Goal: Task Accomplishment & Management: Manage account settings

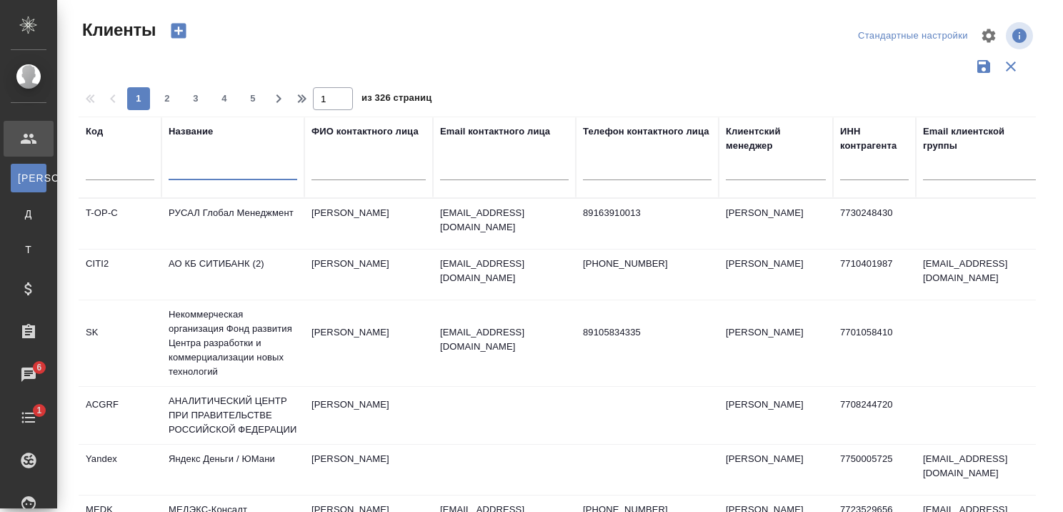
select select "RU"
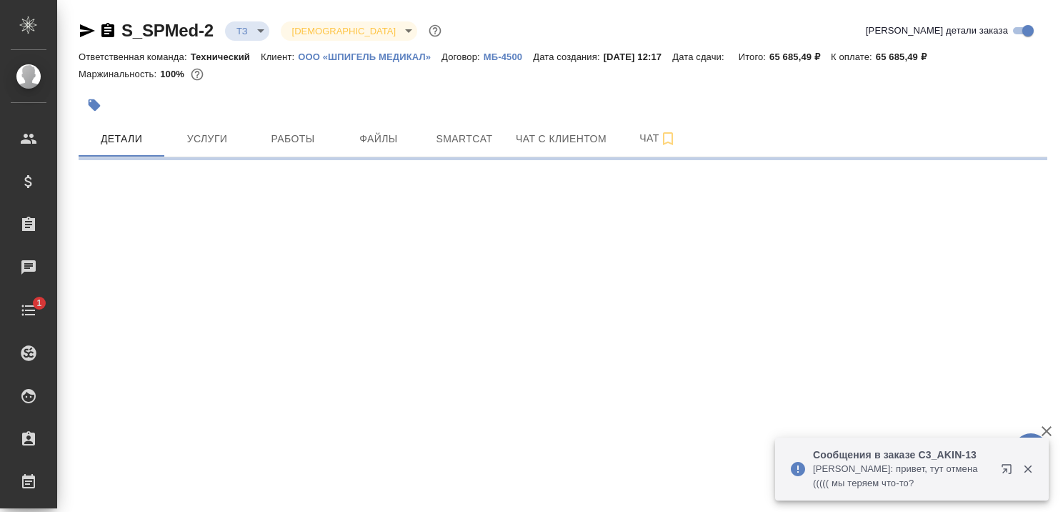
select select "RU"
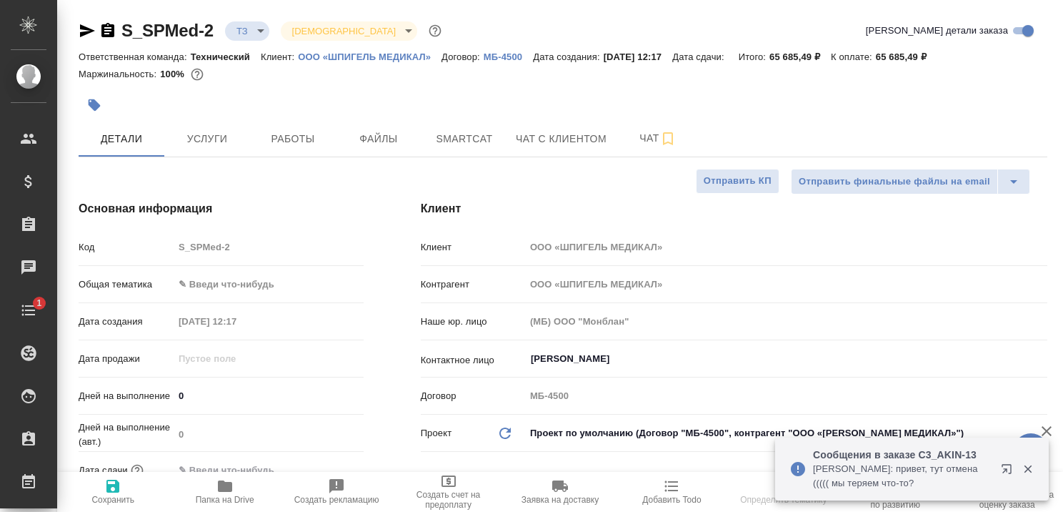
type textarea "x"
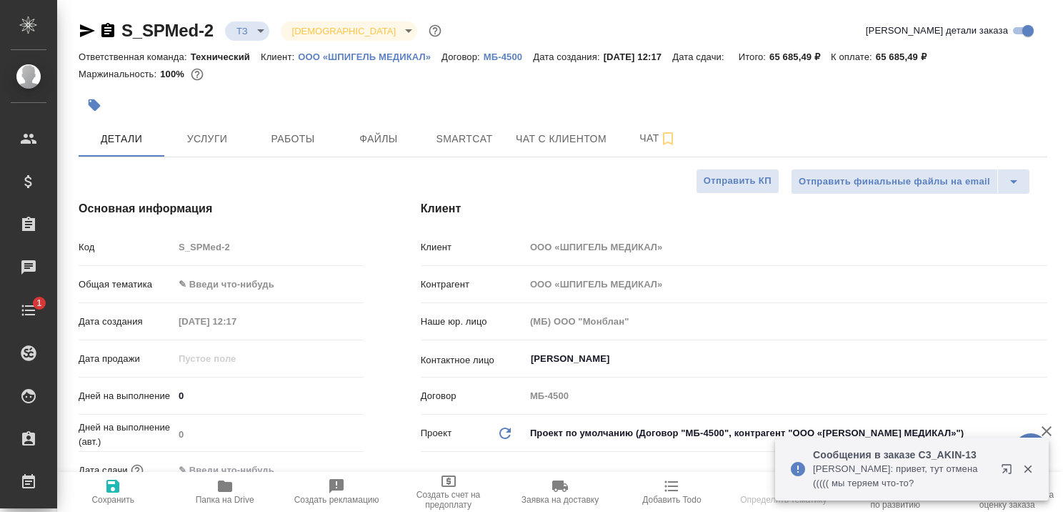
type textarea "x"
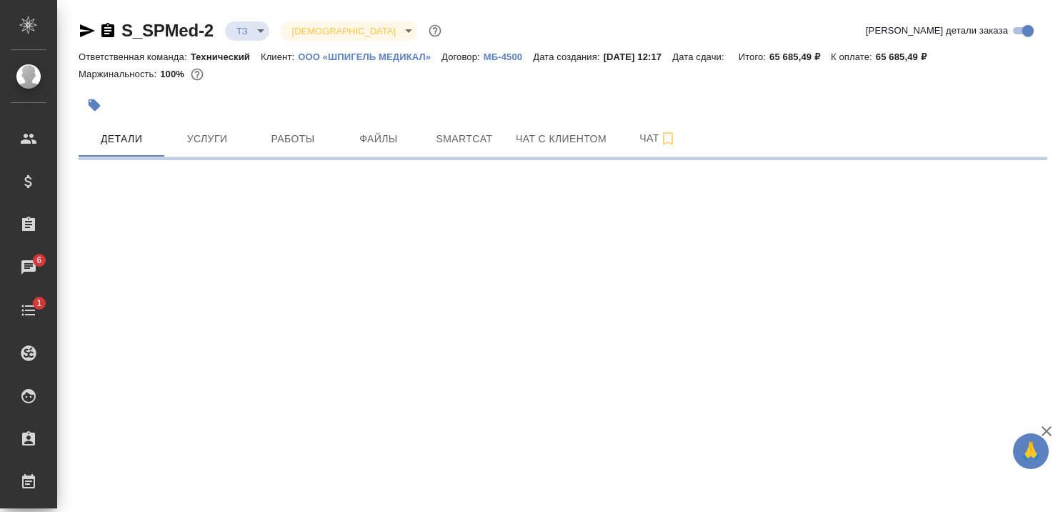
select select "RU"
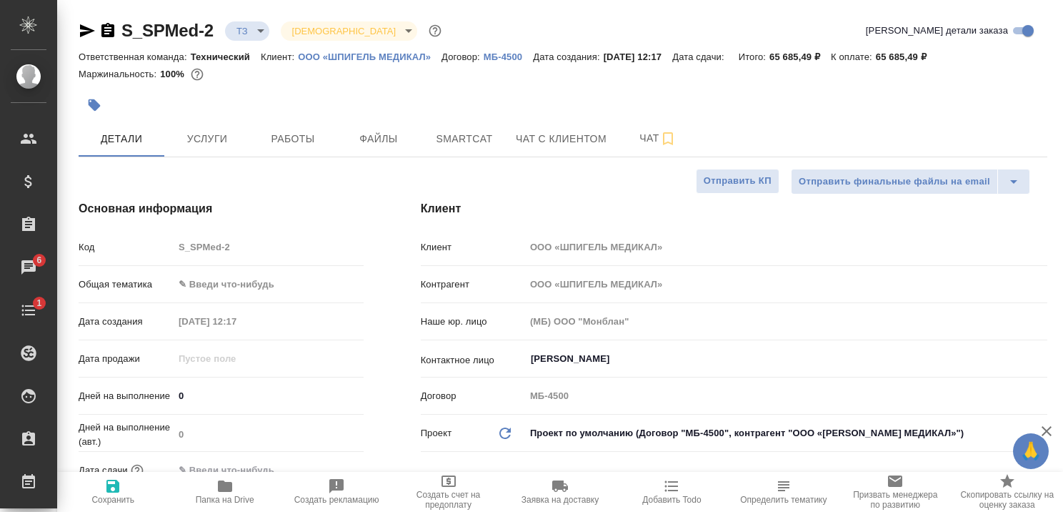
type textarea "x"
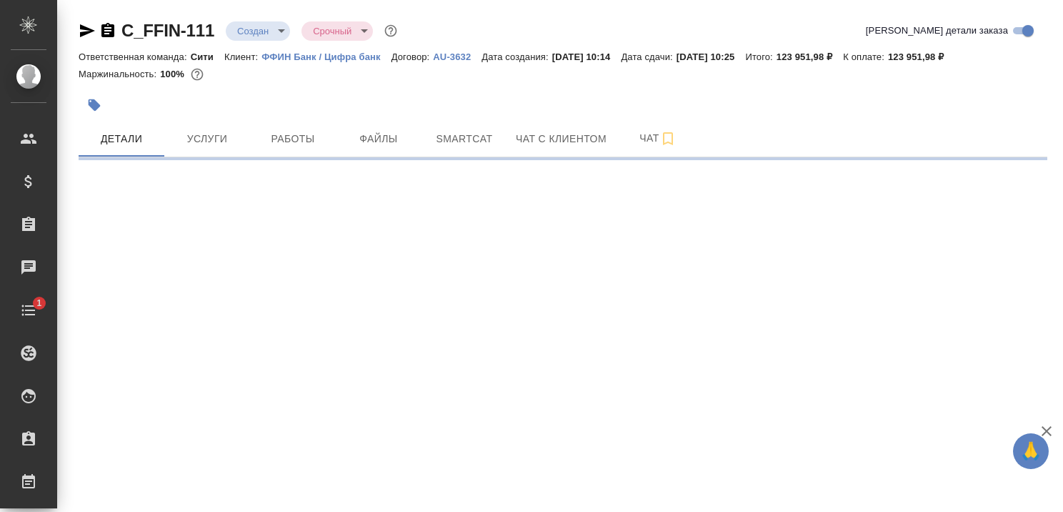
select select "RU"
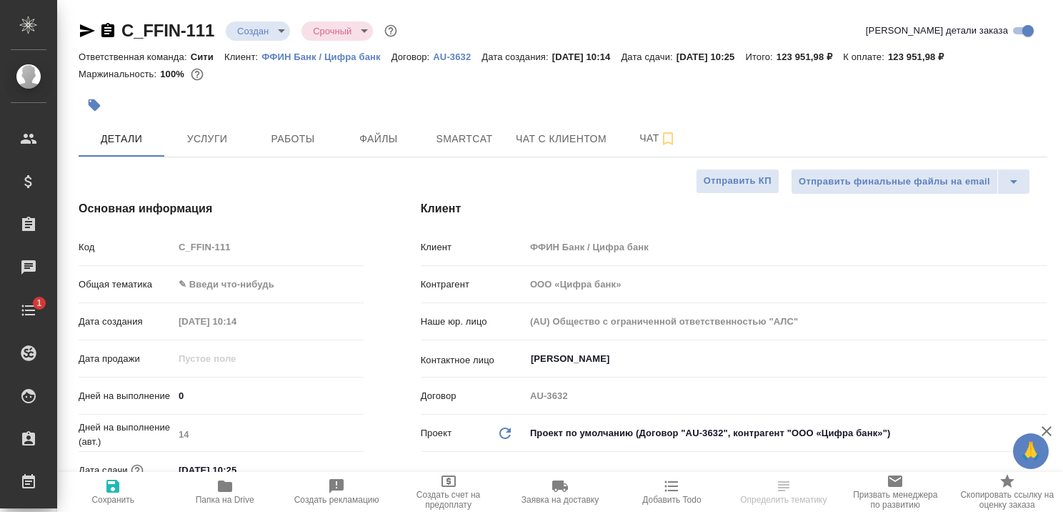
type textarea "x"
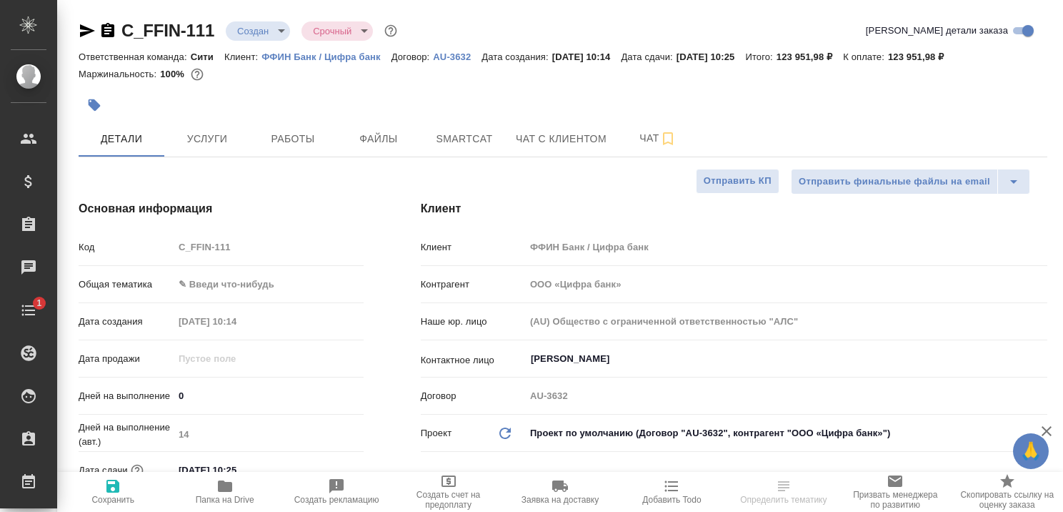
type textarea "x"
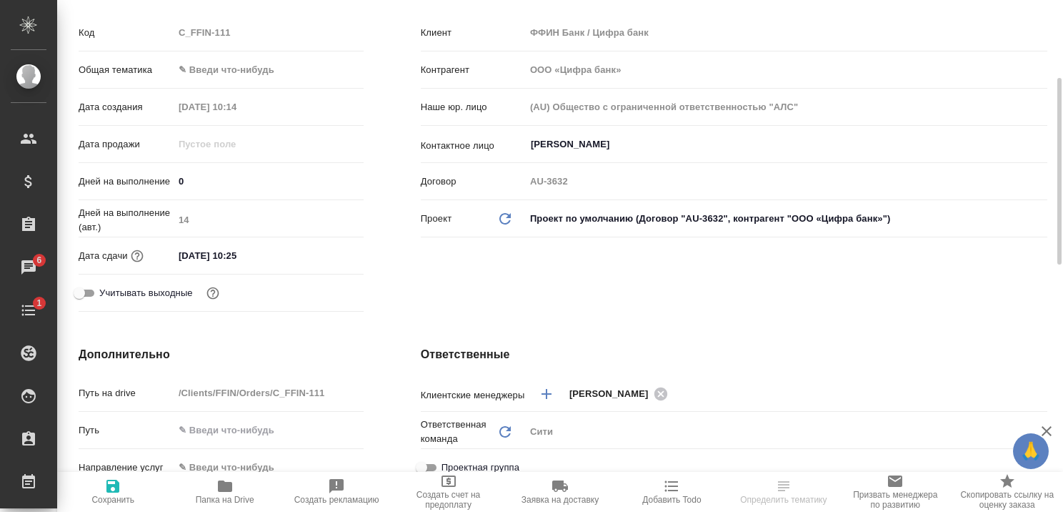
scroll to position [429, 0]
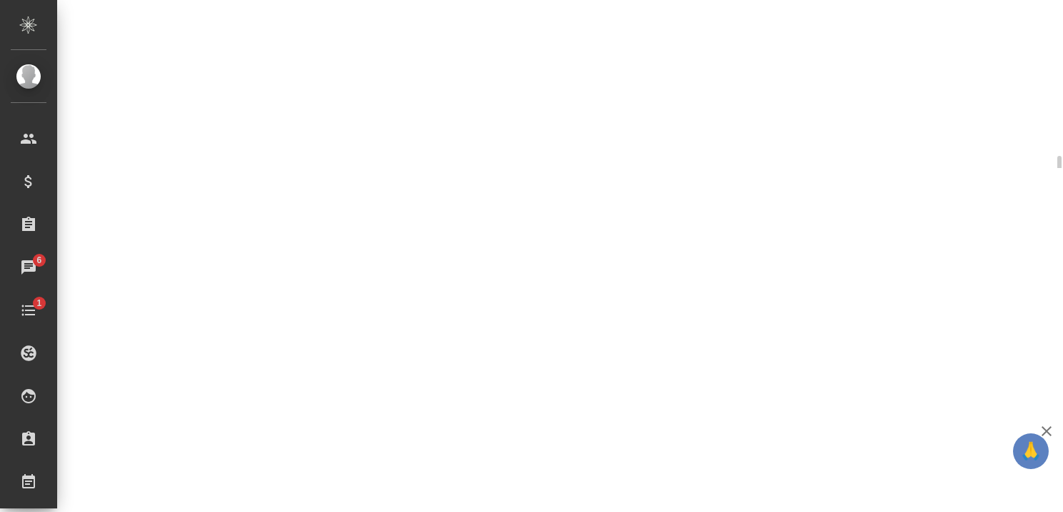
select select "RU"
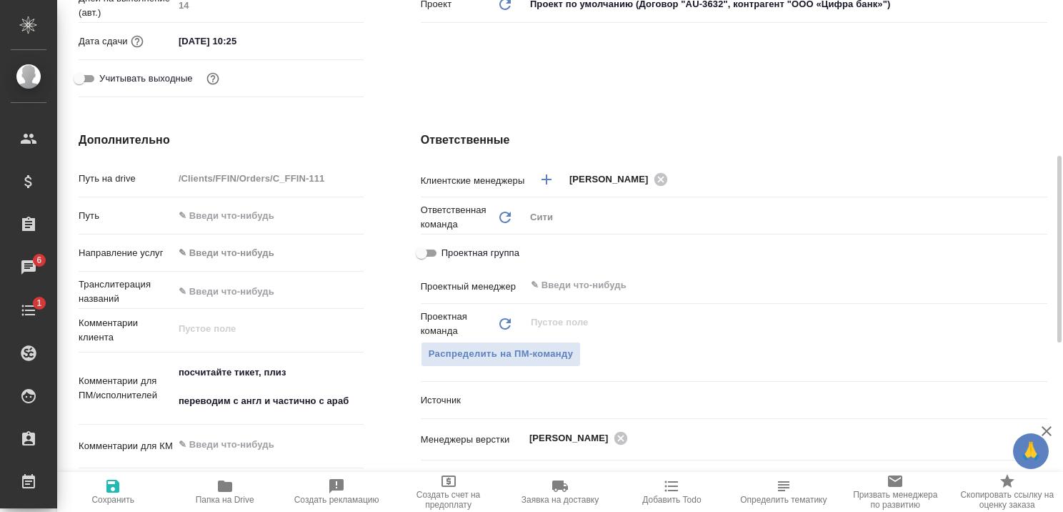
type textarea "x"
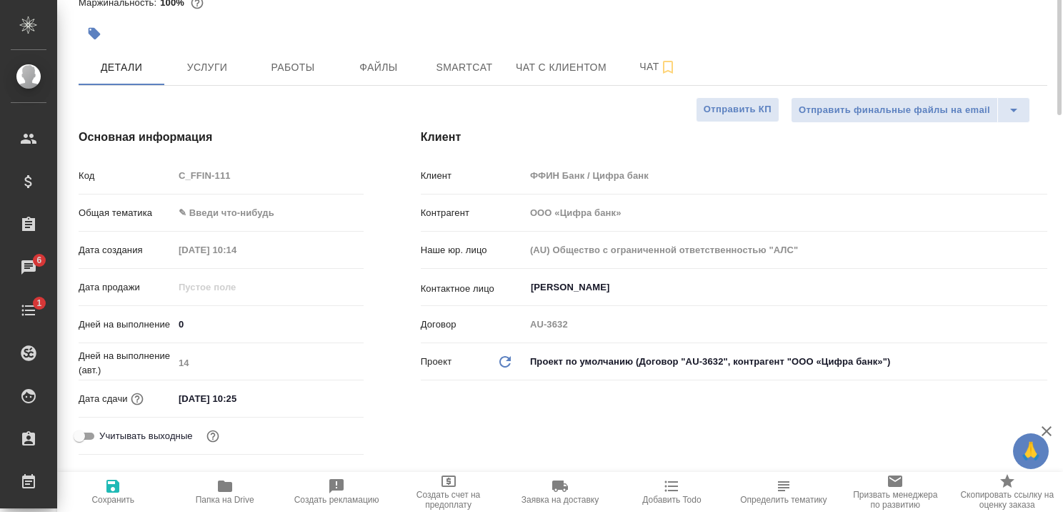
scroll to position [0, 0]
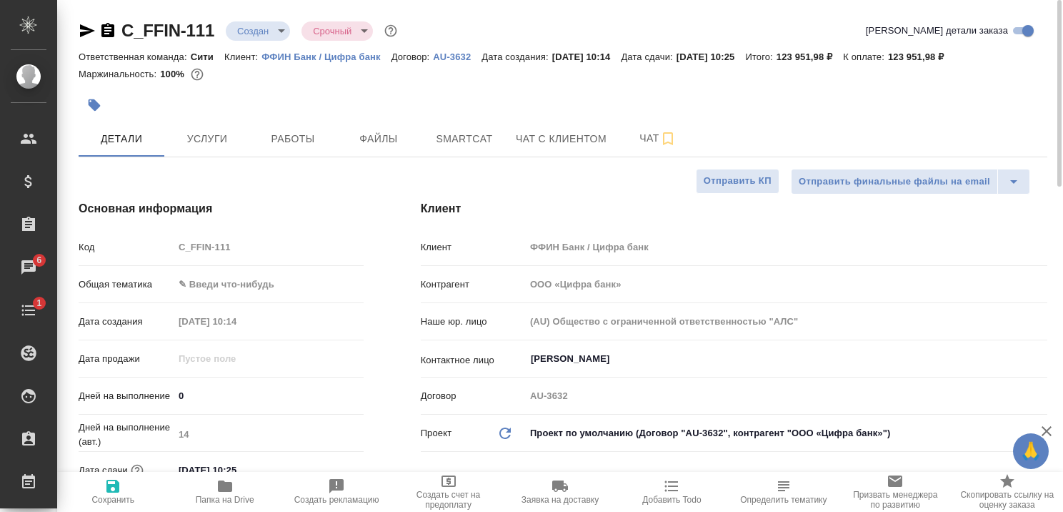
click at [327, 58] on p "ФФИН Банк / Цифра банк" at bounding box center [325, 56] width 129 height 11
type textarea "x"
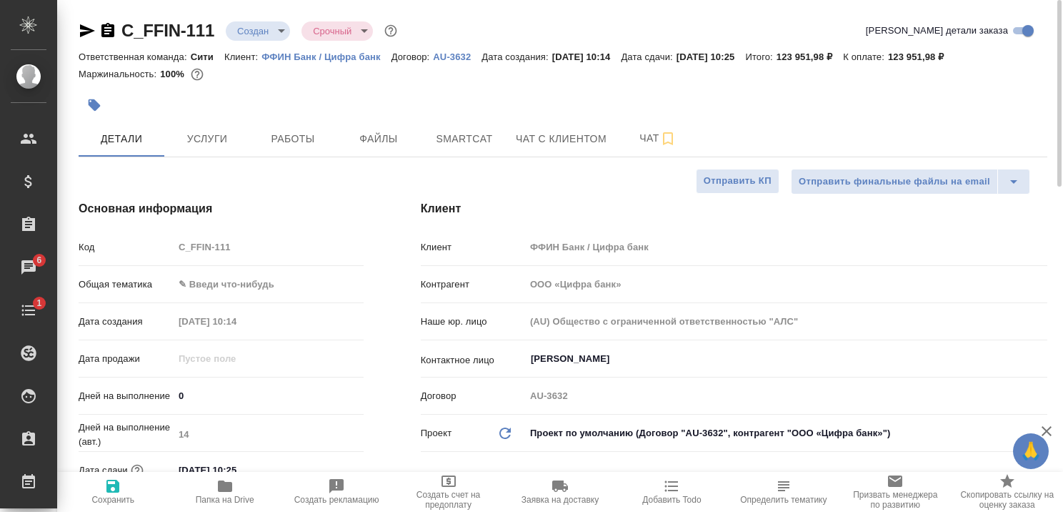
type textarea "x"
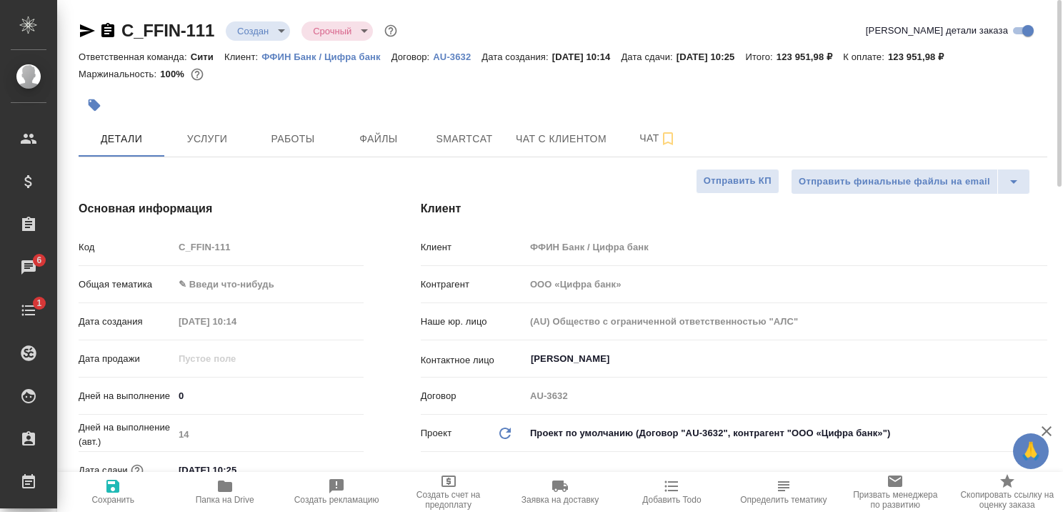
type textarea "x"
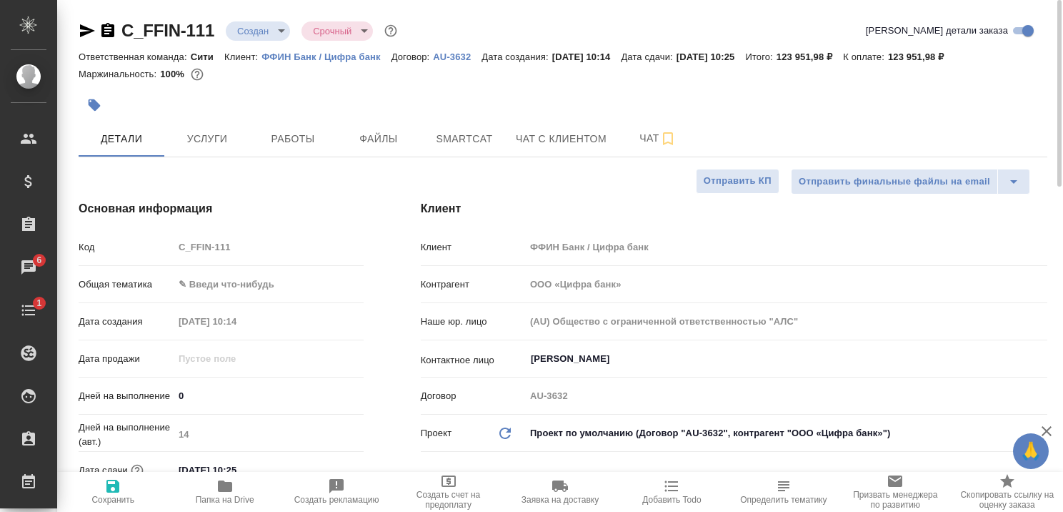
type textarea "x"
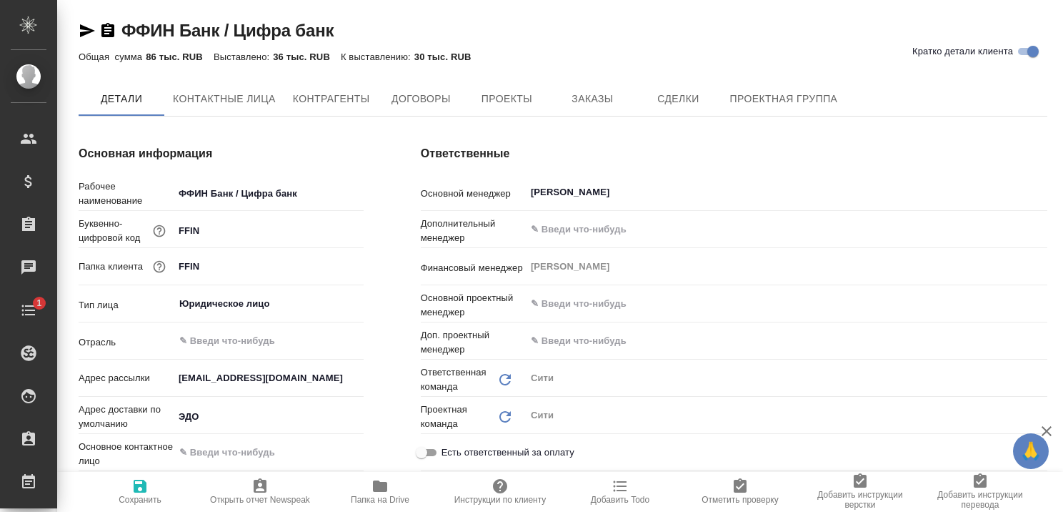
type textarea "x"
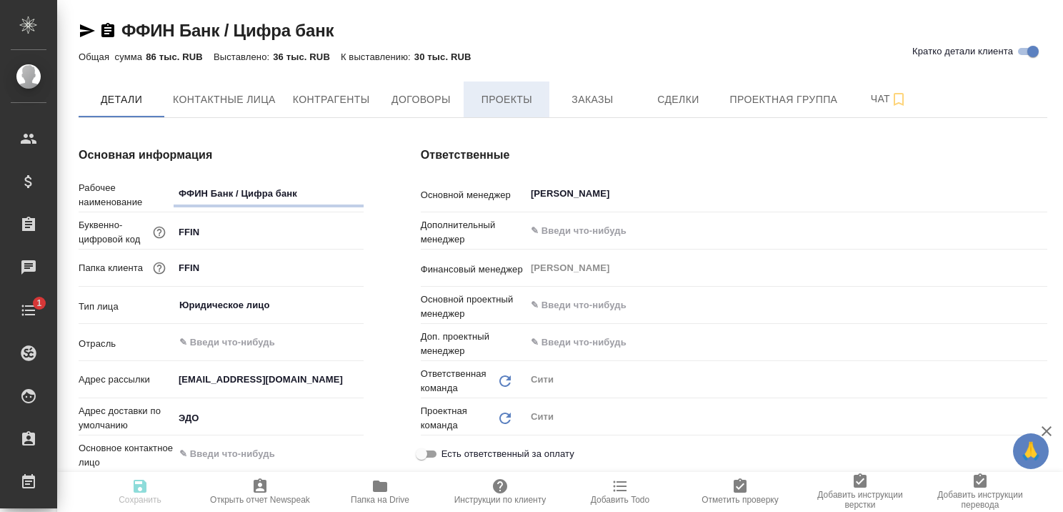
type textarea "x"
click at [509, 96] on span "Проекты" at bounding box center [506, 100] width 69 height 18
type textarea "x"
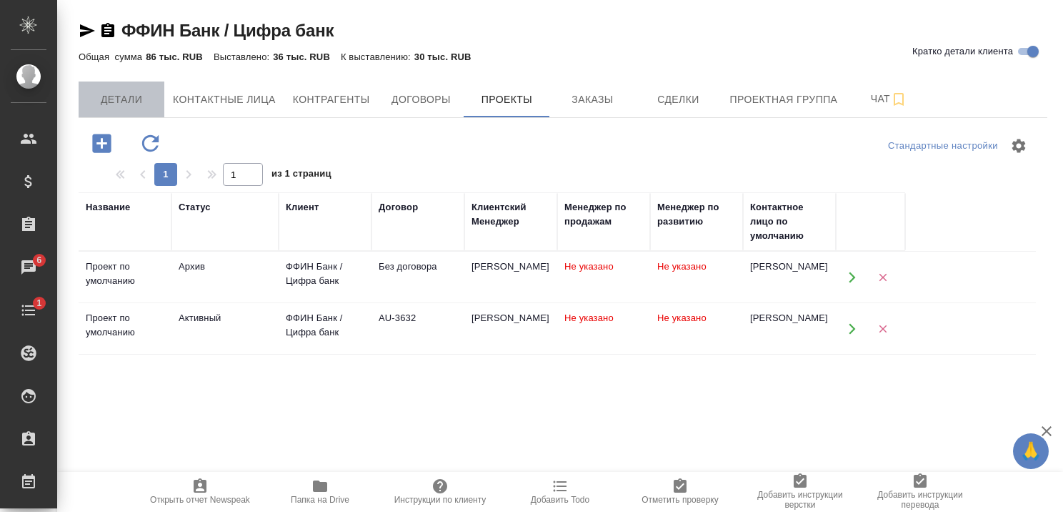
click at [120, 96] on span "Детали" at bounding box center [121, 100] width 69 height 18
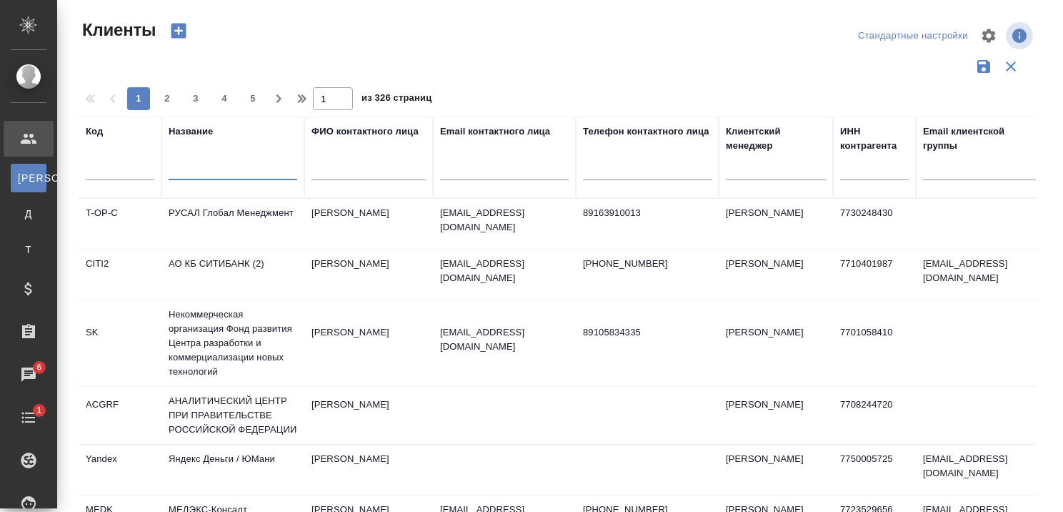
select select "RU"
